Goal: Obtain resource: Obtain resource

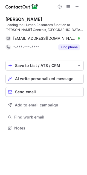
scroll to position [124, 87]
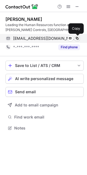
click at [77, 38] on span at bounding box center [77, 38] width 4 height 4
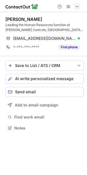
click at [77, 7] on span at bounding box center [77, 6] width 4 height 4
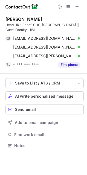
scroll to position [142, 87]
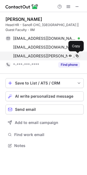
click at [78, 57] on span at bounding box center [77, 56] width 4 height 4
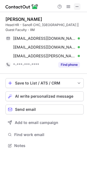
click at [79, 8] on span at bounding box center [77, 6] width 4 height 4
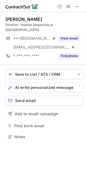
scroll to position [128, 87]
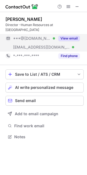
click at [70, 36] on button "View email" at bounding box center [69, 38] width 22 height 5
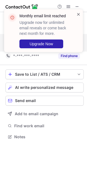
click at [78, 15] on span at bounding box center [79, 14] width 4 height 5
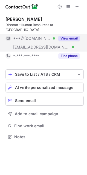
click at [69, 36] on button "View email" at bounding box center [69, 38] width 22 height 5
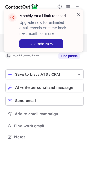
click at [78, 16] on span at bounding box center [79, 14] width 4 height 5
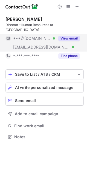
click at [77, 7] on span at bounding box center [77, 6] width 4 height 4
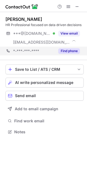
scroll to position [128, 87]
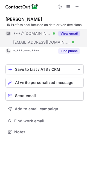
click at [71, 35] on button "View email" at bounding box center [69, 33] width 22 height 5
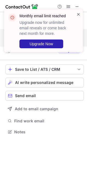
click at [79, 16] on span at bounding box center [79, 14] width 4 height 5
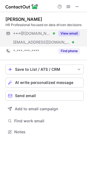
click at [77, 6] on div "Monthly email limit reached Upgrade now for unlimited email reveals or come bac…" at bounding box center [44, 33] width 88 height 58
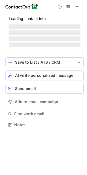
scroll to position [133, 87]
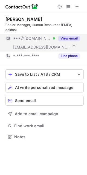
click at [72, 41] on div "View email" at bounding box center [67, 38] width 25 height 9
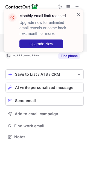
click at [79, 16] on span at bounding box center [79, 14] width 4 height 5
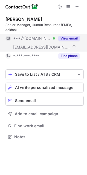
click at [77, 7] on span at bounding box center [77, 6] width 4 height 4
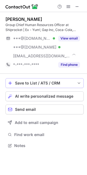
scroll to position [142, 87]
click at [79, 7] on span at bounding box center [77, 6] width 4 height 4
drag, startPoint x: 76, startPoint y: 7, endPoint x: 64, endPoint y: 3, distance: 12.3
click at [76, 6] on span at bounding box center [77, 6] width 4 height 4
